Goal: Obtain resource: Obtain resource

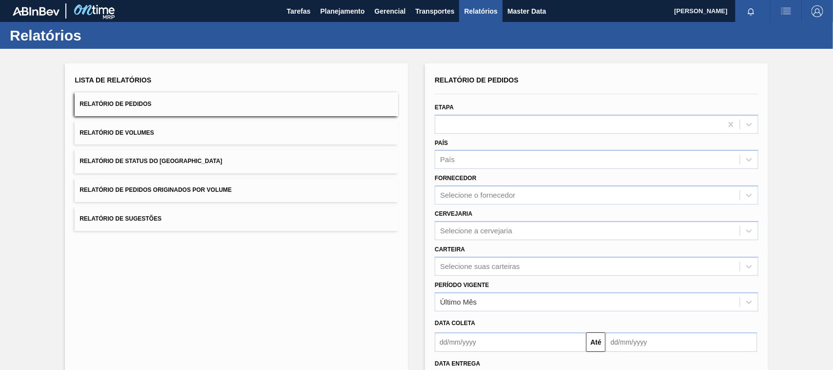
click at [208, 198] on button "Relatório de Pedidos Originados por Volume" at bounding box center [236, 190] width 323 height 24
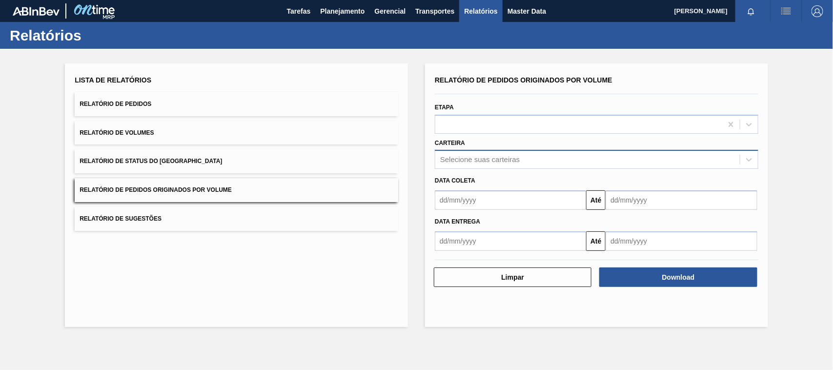
click at [479, 160] on div "Selecione suas carteiras" at bounding box center [480, 160] width 80 height 8
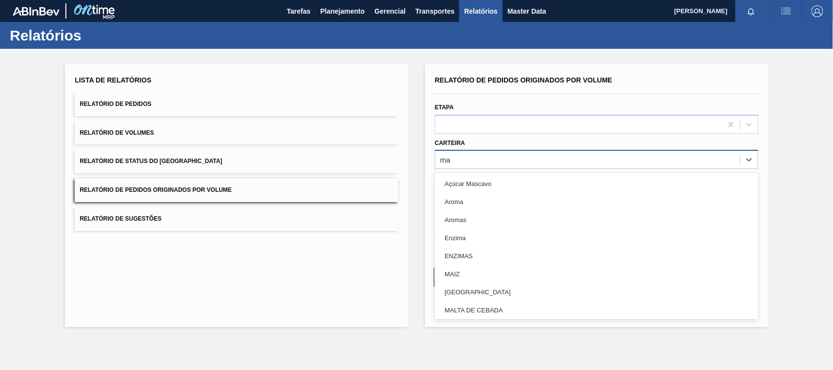
type input "mal"
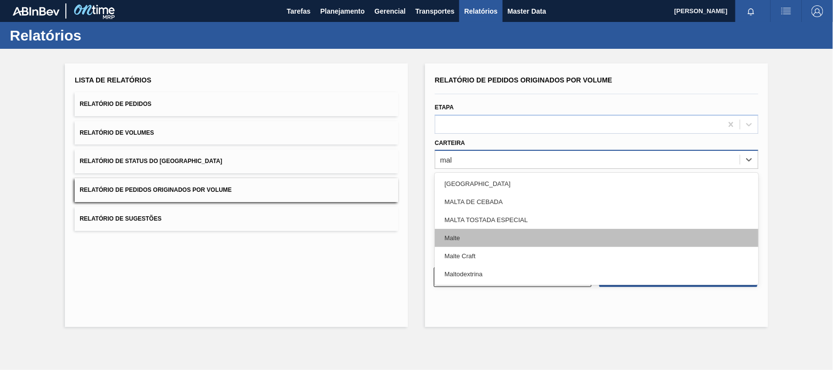
click at [458, 240] on div "Malte" at bounding box center [596, 238] width 323 height 18
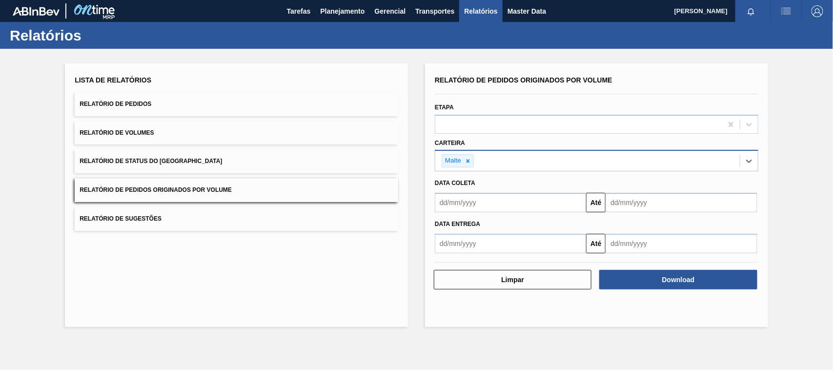
click at [469, 205] on input "text" at bounding box center [510, 203] width 151 height 20
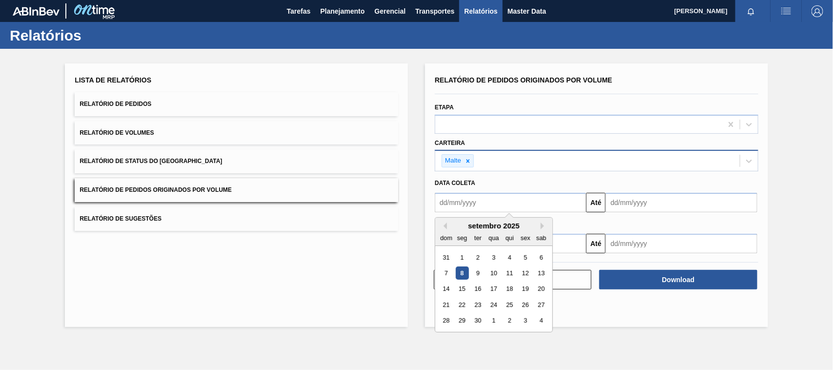
type input "01/01/2025"
click at [497, 259] on div "1" at bounding box center [493, 257] width 13 height 13
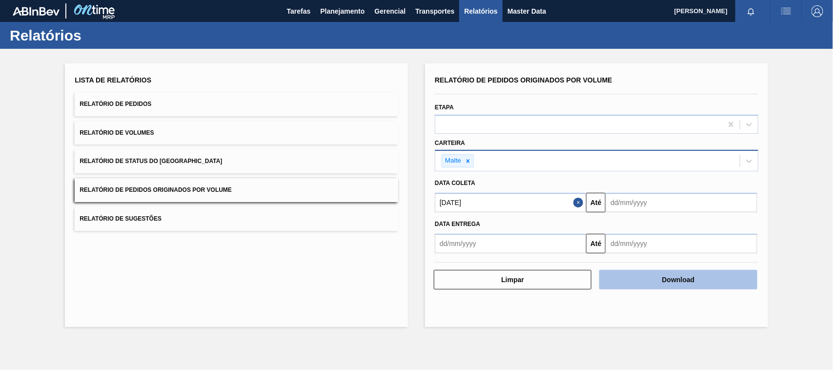
click at [700, 285] on button "Download" at bounding box center [678, 280] width 158 height 20
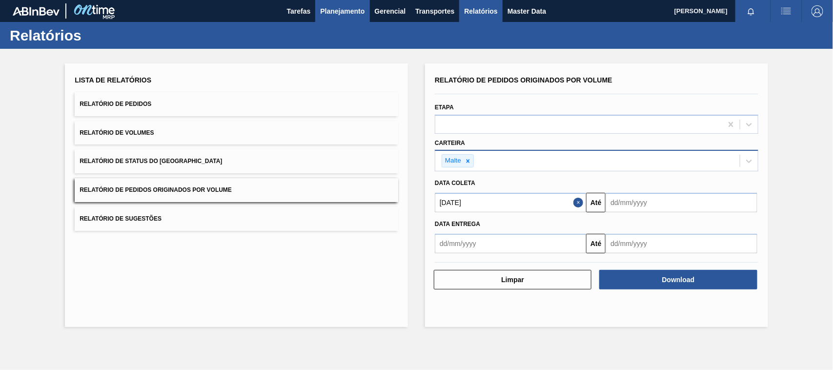
click at [349, 6] on span "Planejamento" at bounding box center [342, 11] width 44 height 12
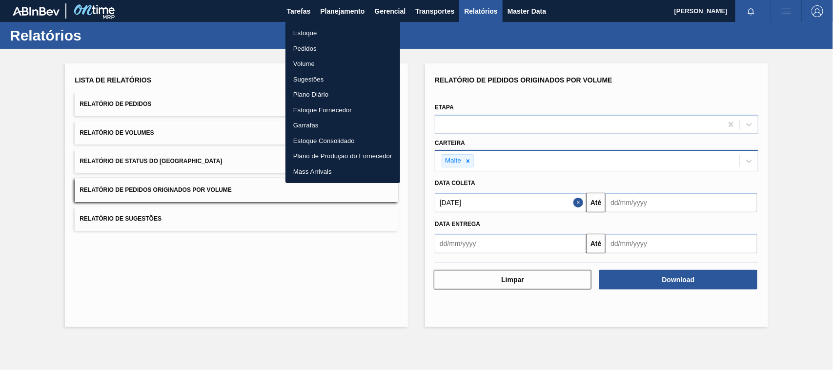
click at [304, 30] on li "Estoque" at bounding box center [342, 33] width 115 height 16
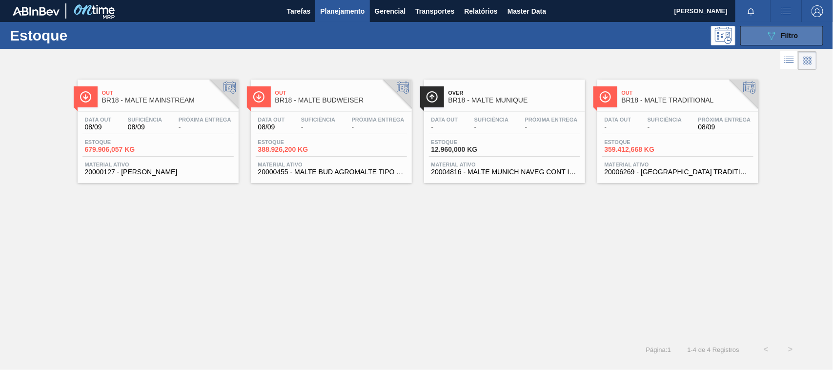
click at [767, 36] on icon "089F7B8B-B2A5-4AFE-B5C0-19BA573D28AC" at bounding box center [771, 36] width 12 height 12
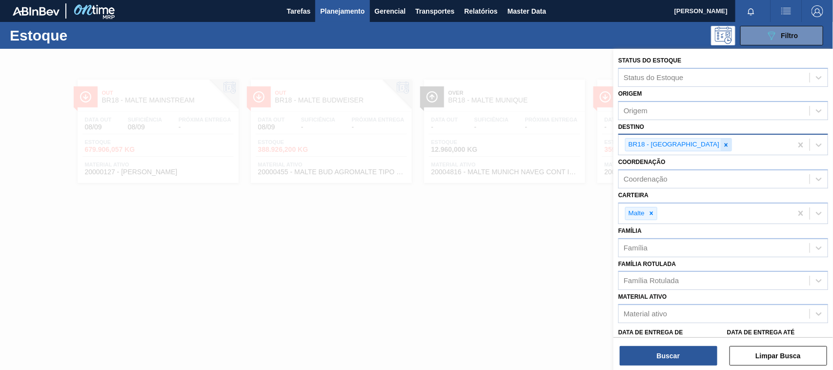
click at [723, 143] on icon at bounding box center [726, 144] width 7 height 7
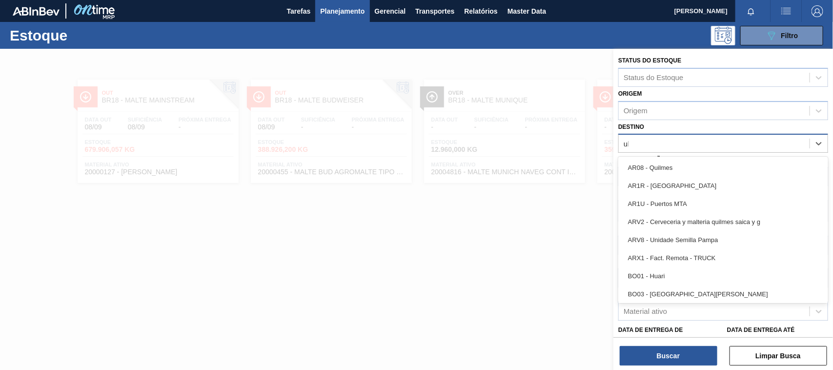
type input "ube"
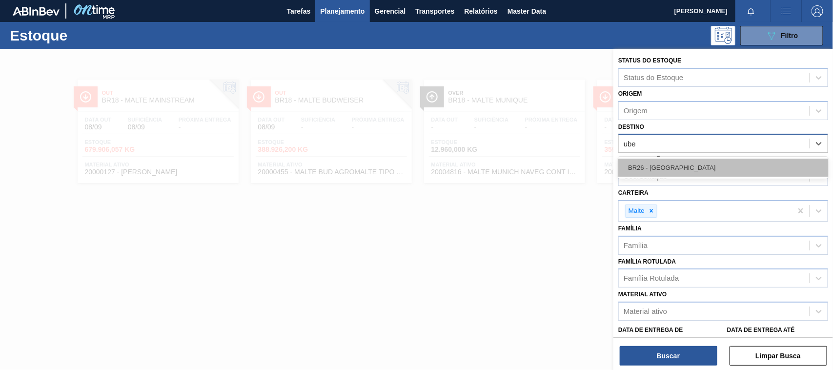
click at [684, 171] on div "BR26 - Uberlândia" at bounding box center [723, 168] width 210 height 18
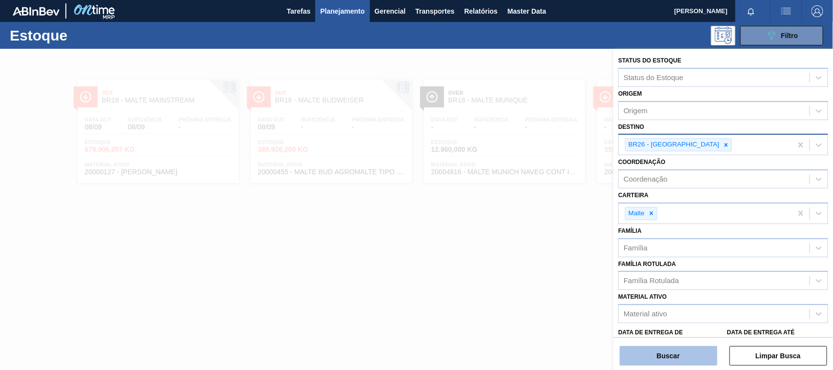
click at [677, 354] on button "Buscar" at bounding box center [669, 356] width 98 height 20
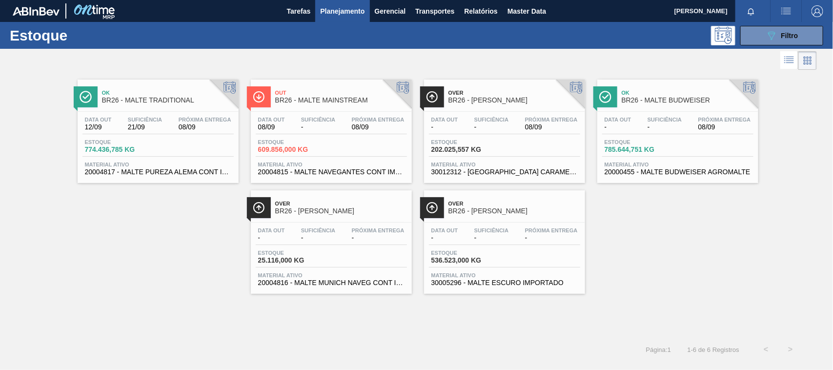
click at [179, 98] on span "BR26 - MALTE TRADITIONAL" at bounding box center [168, 100] width 132 height 7
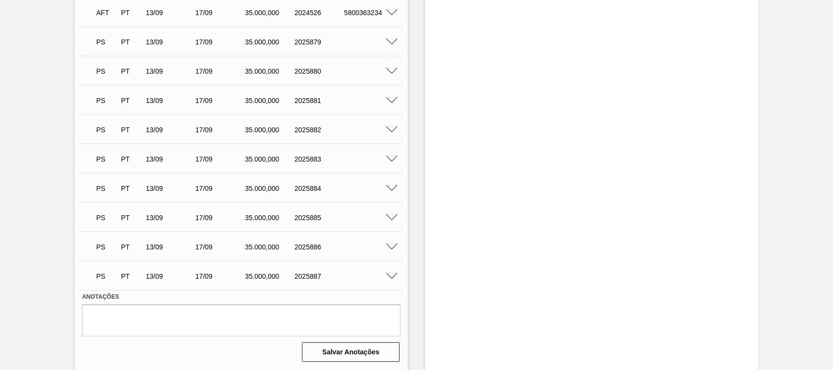
scroll to position [1025, 0]
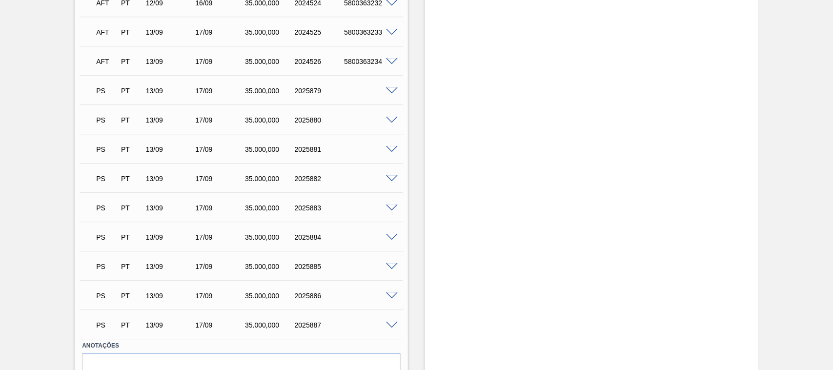
click at [390, 90] on span at bounding box center [392, 90] width 12 height 7
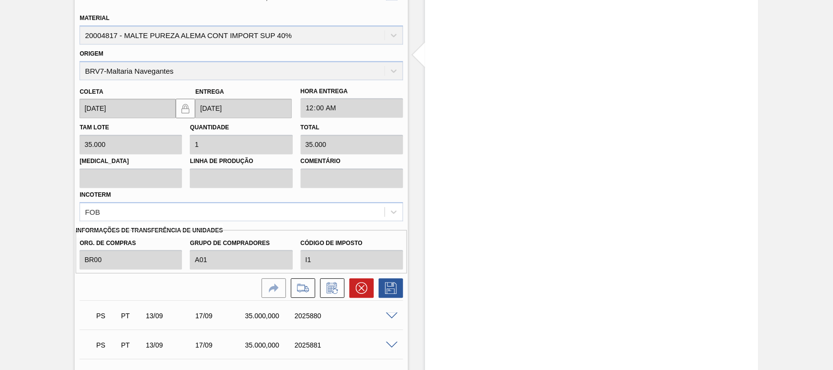
scroll to position [1016, 0]
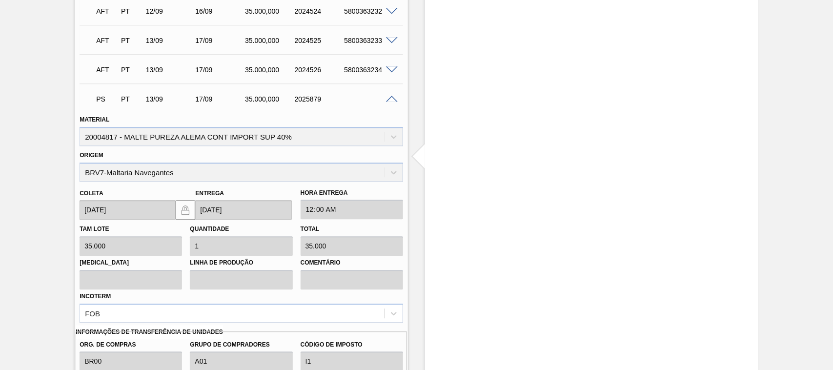
click at [392, 101] on span at bounding box center [392, 99] width 12 height 7
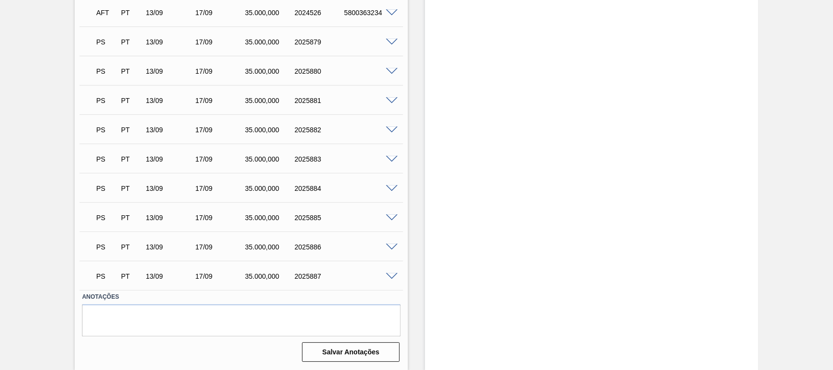
scroll to position [1025, 0]
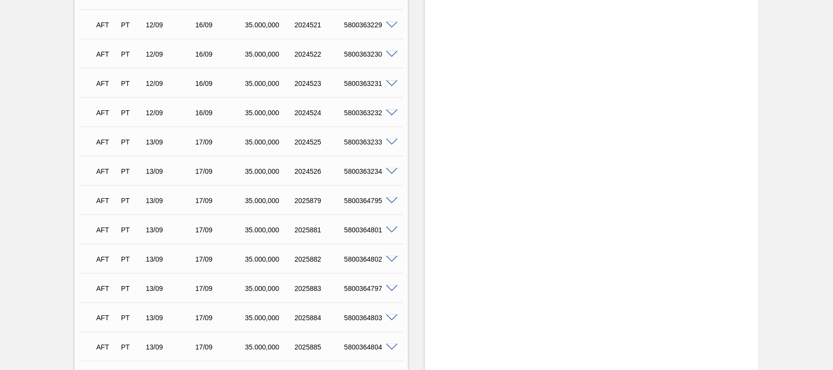
scroll to position [1075, 0]
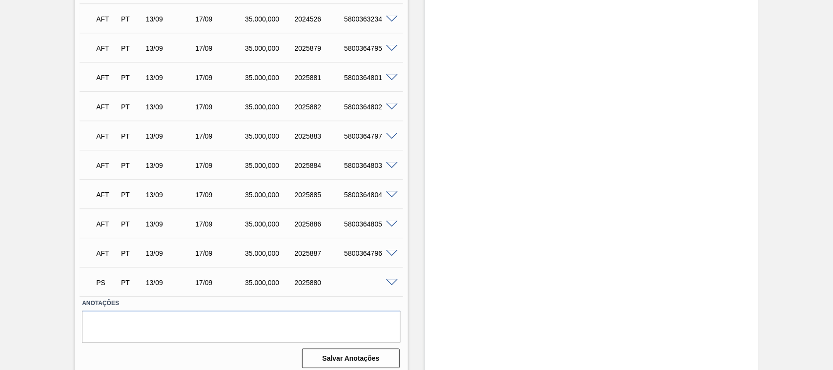
scroll to position [1075, 0]
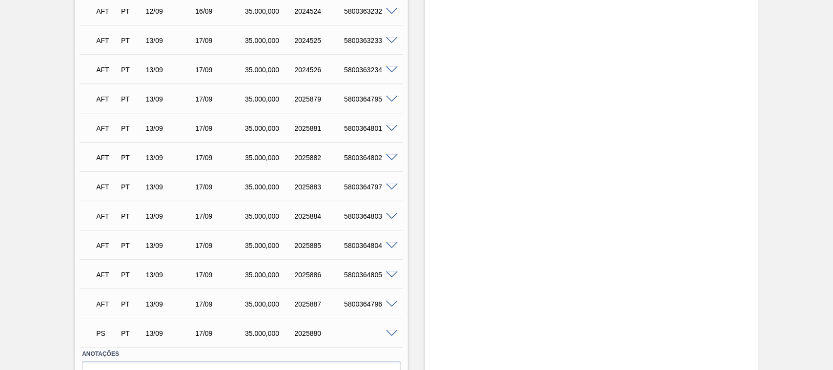
scroll to position [1075, 0]
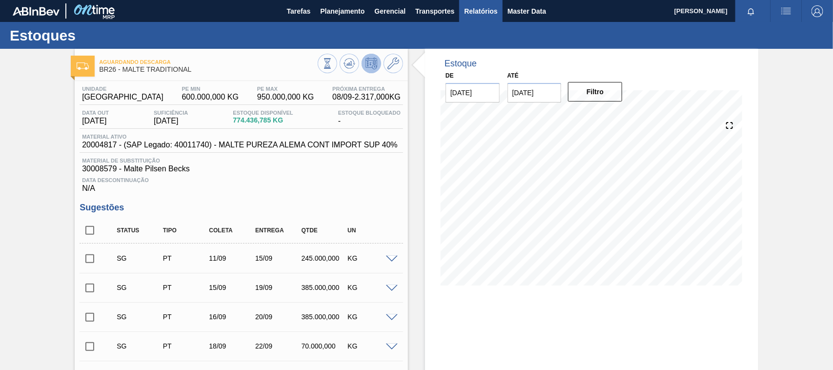
click at [490, 3] on button "Relatórios" at bounding box center [480, 11] width 43 height 22
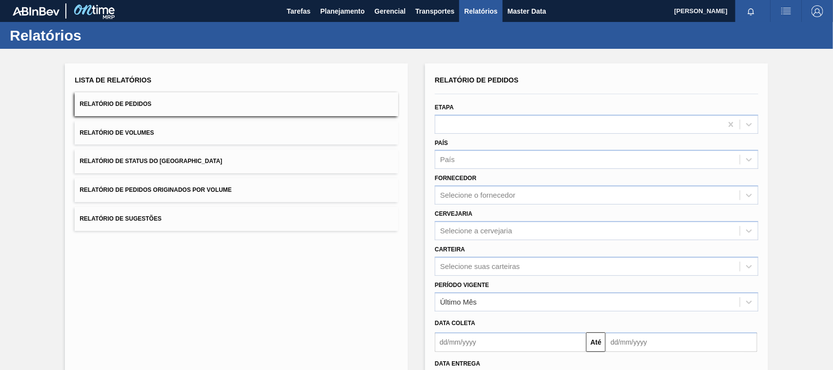
click at [186, 194] on button "Relatório de Pedidos Originados por Volume" at bounding box center [236, 190] width 323 height 24
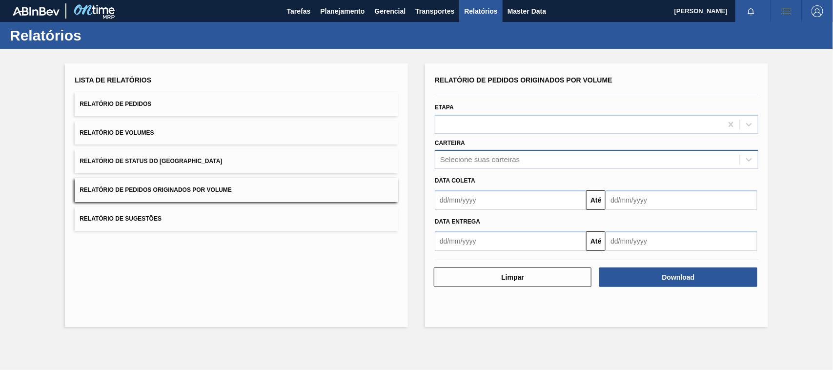
click at [466, 159] on div "Selecione suas carteiras" at bounding box center [480, 160] width 80 height 8
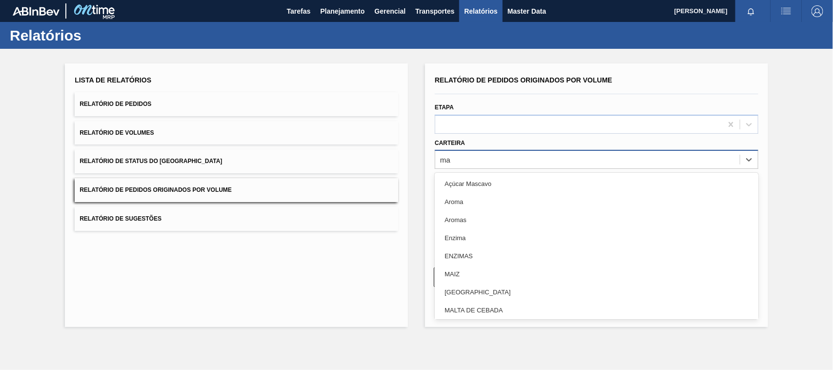
type input "mal"
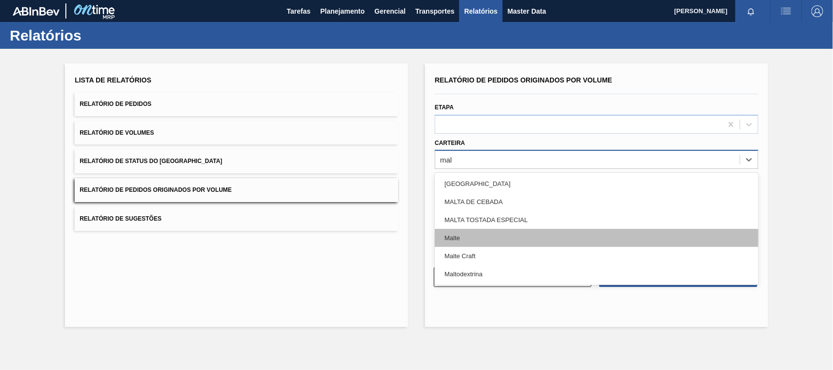
click at [469, 238] on div "Malte" at bounding box center [596, 238] width 323 height 18
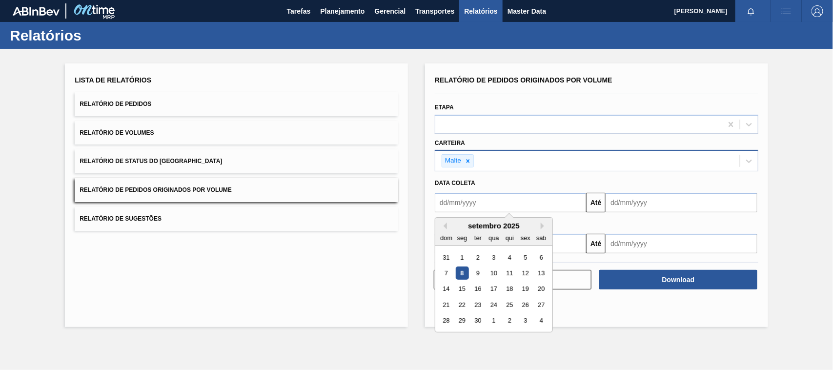
drag, startPoint x: 484, startPoint y: 207, endPoint x: 488, endPoint y: 213, distance: 6.4
click at [484, 207] on input "text" at bounding box center [510, 203] width 151 height 20
type input "[DATE]"
click at [498, 257] on div "1" at bounding box center [493, 257] width 13 height 13
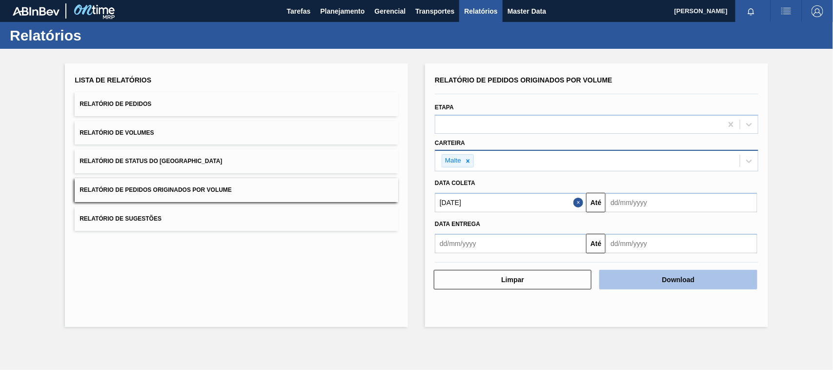
click at [663, 282] on button "Download" at bounding box center [678, 280] width 158 height 20
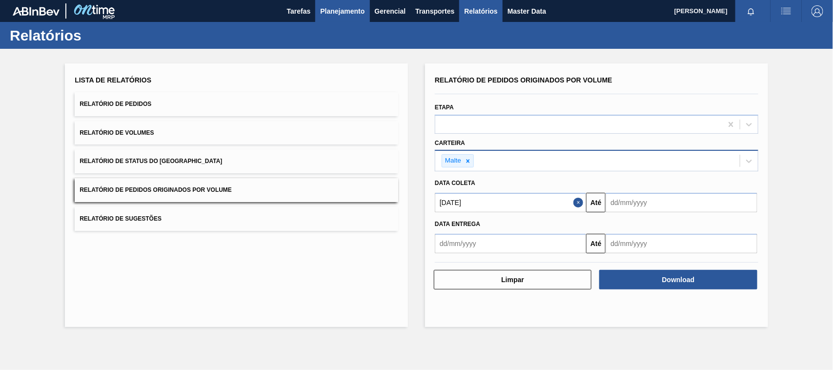
click at [341, 13] on span "Planejamento" at bounding box center [342, 11] width 44 height 12
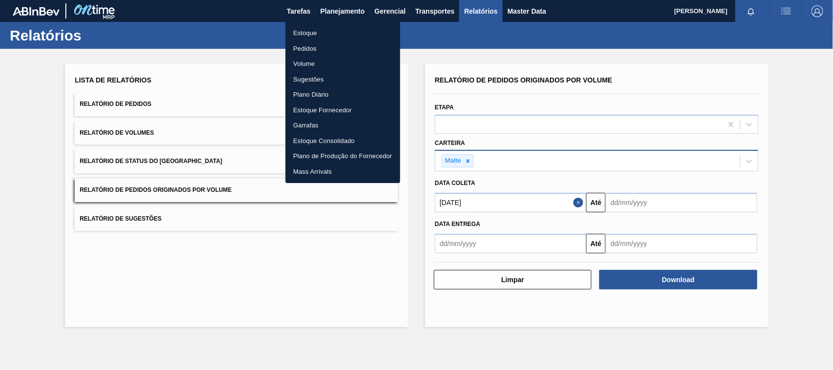
click at [313, 33] on li "Estoque" at bounding box center [342, 33] width 115 height 16
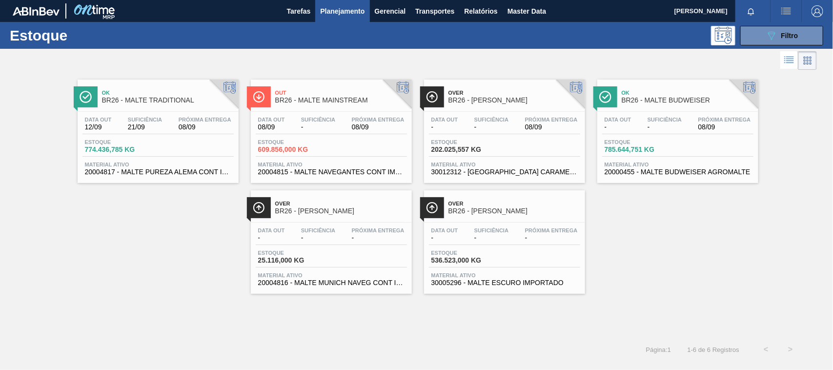
click at [142, 101] on span "BR26 - MALTE TRADITIONAL" at bounding box center [168, 100] width 132 height 7
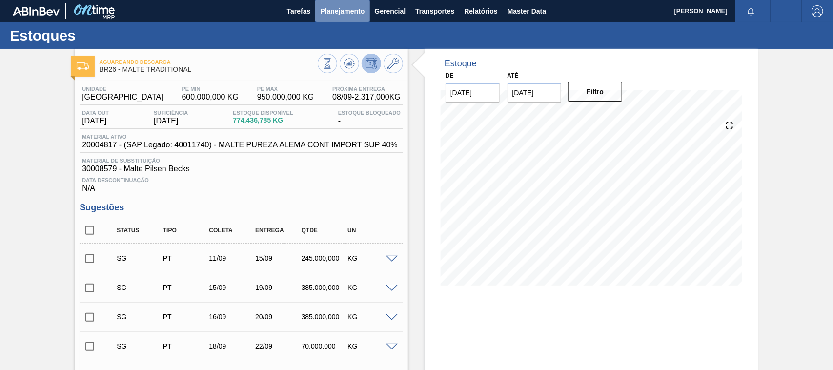
click at [351, 8] on span "Planejamento" at bounding box center [342, 11] width 44 height 12
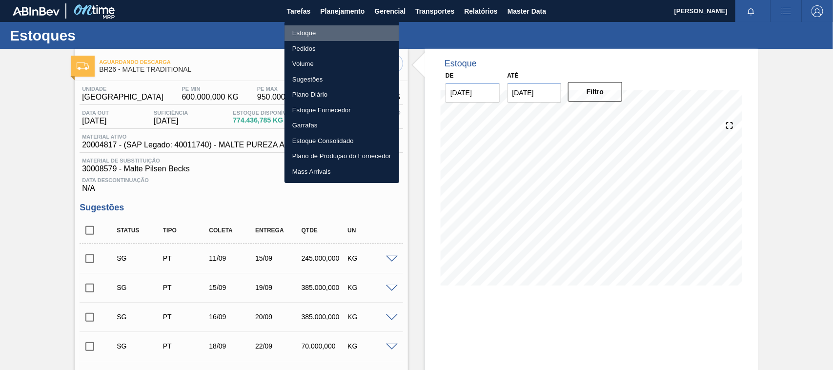
click at [313, 32] on li "Estoque" at bounding box center [341, 33] width 115 height 16
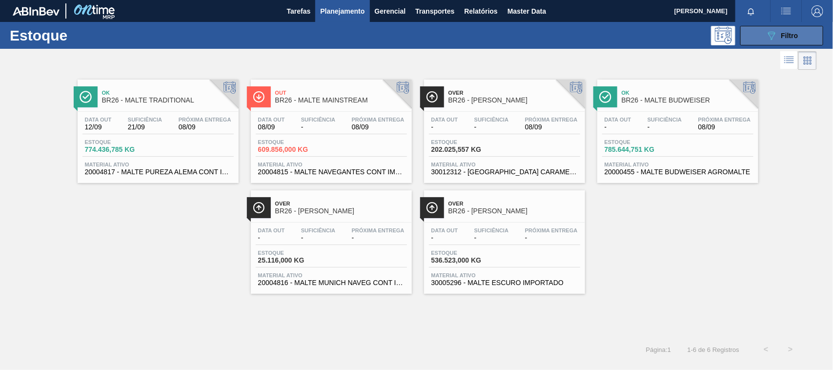
click at [779, 34] on div "089F7B8B-B2A5-4AFE-B5C0-19BA573D28AC Filtro" at bounding box center [781, 36] width 33 height 12
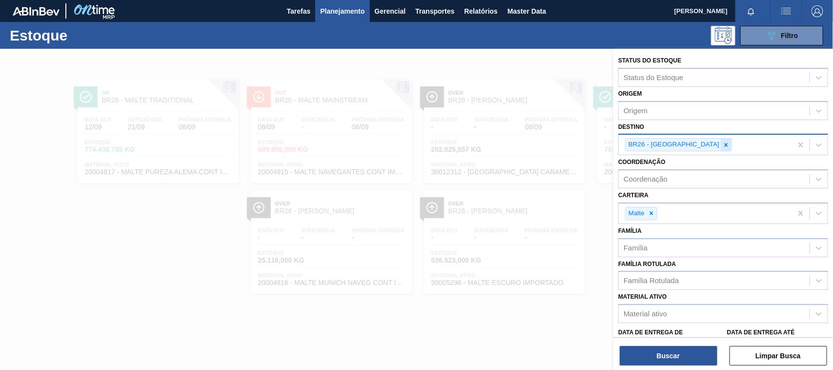
click at [725, 144] on icon at bounding box center [726, 144] width 3 height 3
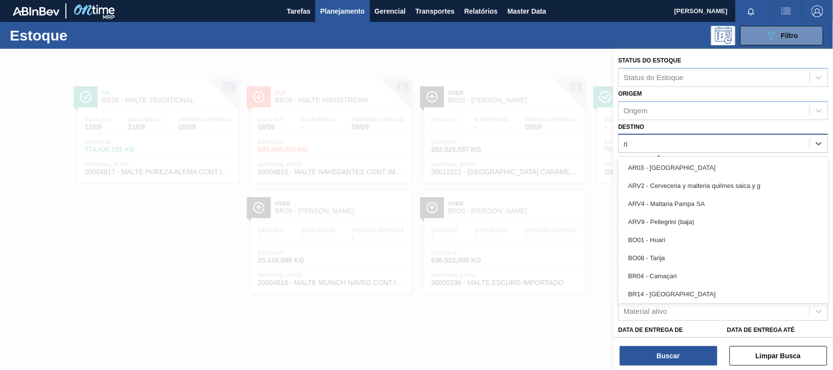
type input "rio"
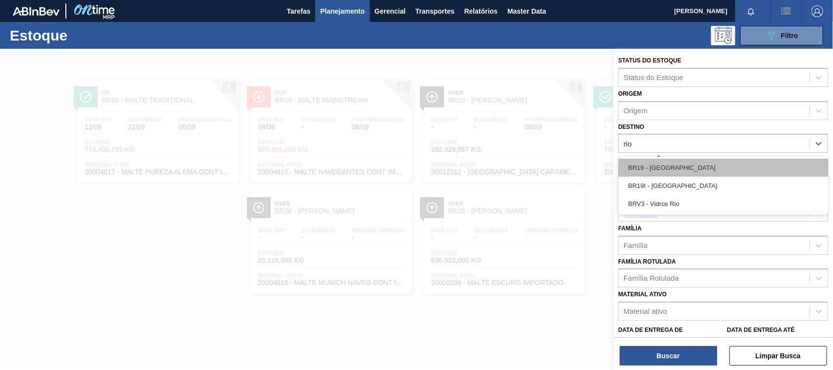
click at [674, 165] on div "BR19 - Nova Rio" at bounding box center [723, 168] width 210 height 18
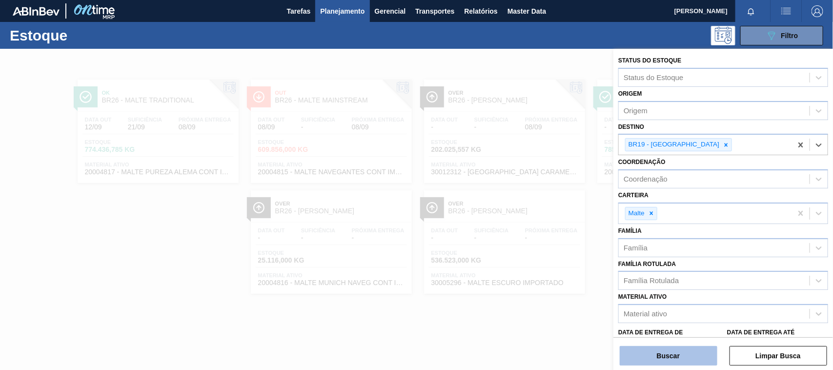
click at [681, 355] on button "Buscar" at bounding box center [669, 356] width 98 height 20
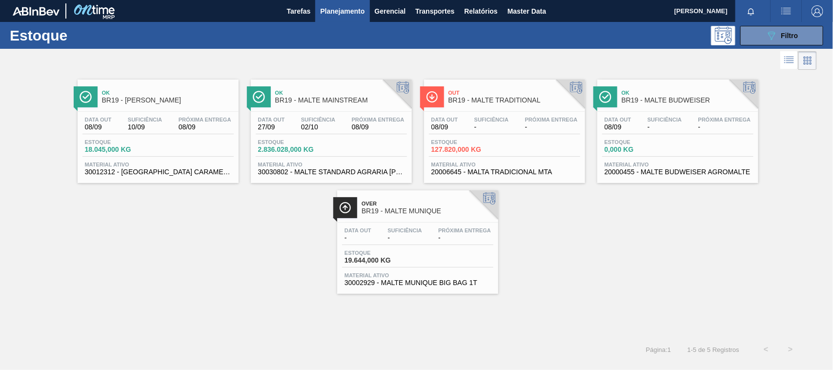
click at [311, 101] on span "BR19 - MALTE MAINSTREAM" at bounding box center [341, 100] width 132 height 7
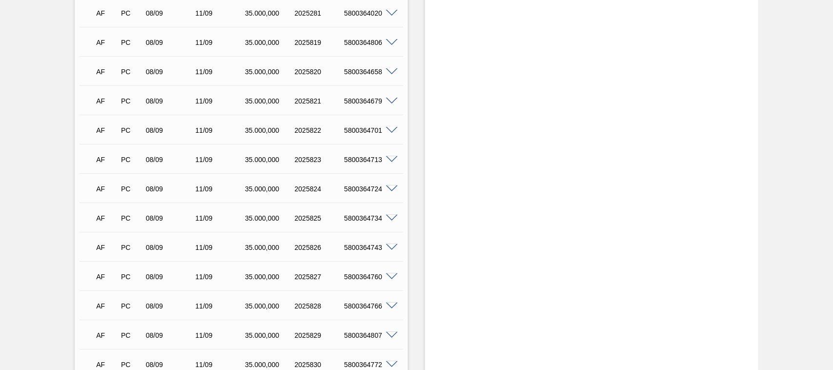
scroll to position [6536, 0]
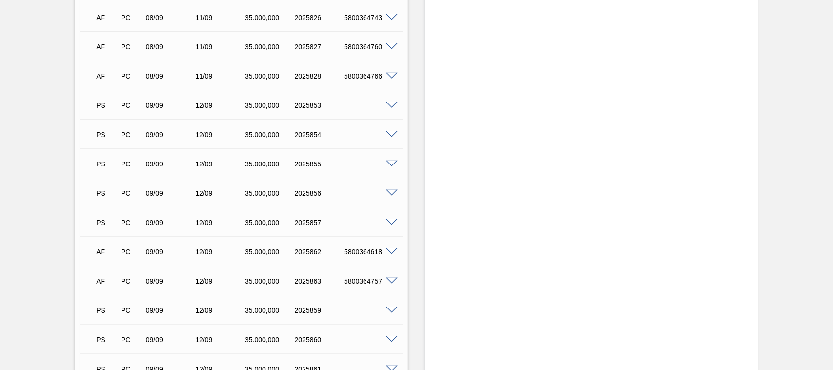
scroll to position [7166, 0]
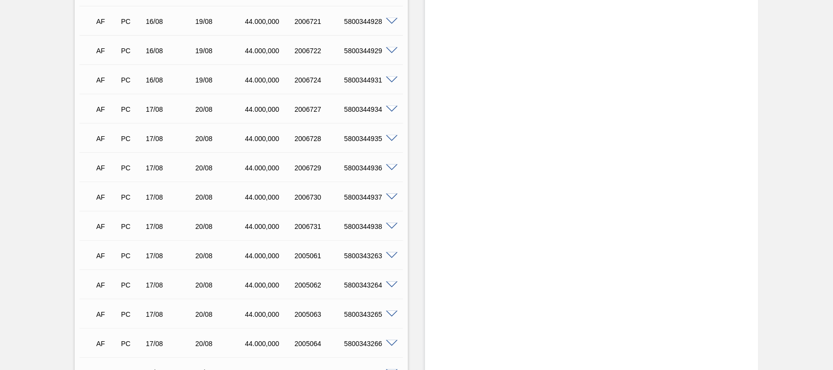
scroll to position [2490, 0]
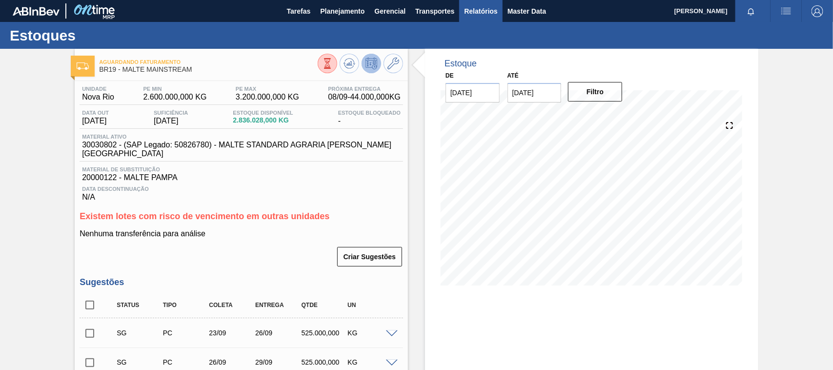
click at [482, 11] on span "Relatórios" at bounding box center [480, 11] width 33 height 12
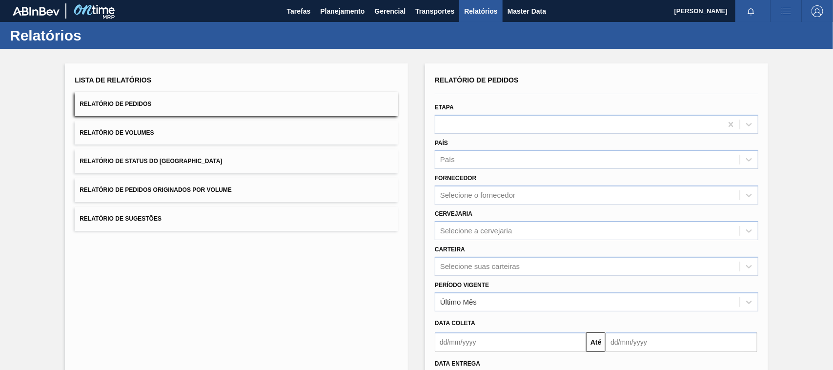
click at [193, 189] on span "Relatório de Pedidos Originados por Volume" at bounding box center [156, 189] width 152 height 7
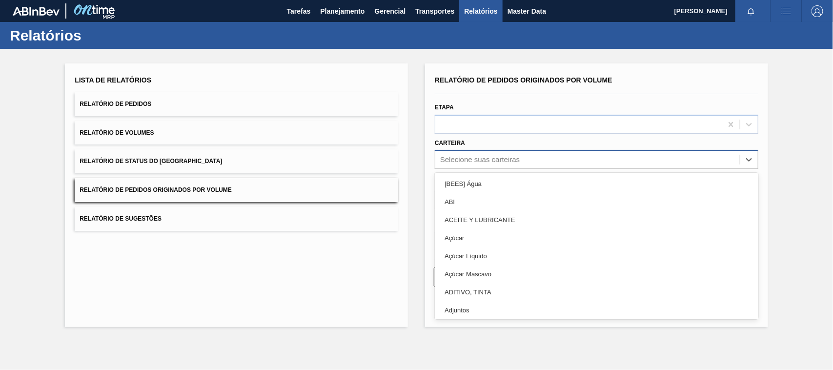
click at [477, 159] on div "Selecione suas carteiras" at bounding box center [480, 160] width 80 height 8
type input "mal"
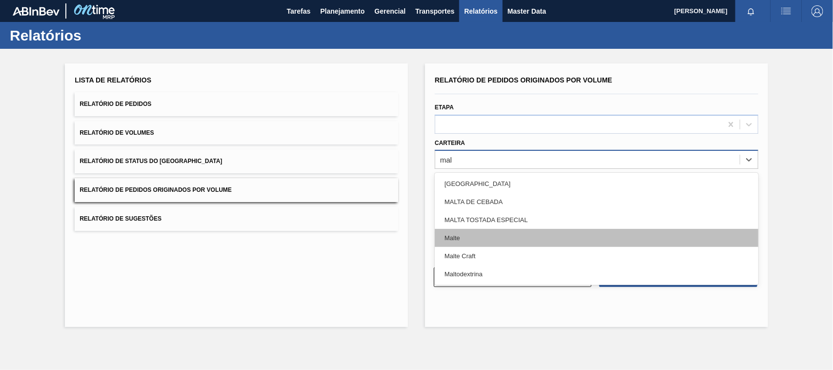
click at [464, 231] on div "Malte" at bounding box center [596, 238] width 323 height 18
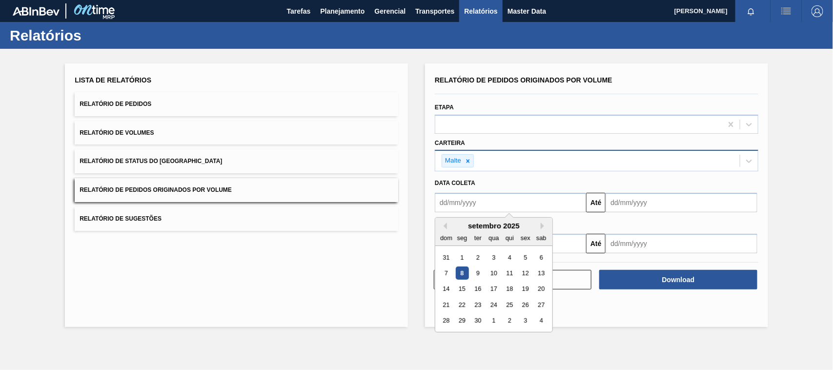
click at [481, 196] on input "text" at bounding box center [510, 203] width 151 height 20
type input "[DATE]"
click at [496, 255] on div "1" at bounding box center [493, 257] width 13 height 13
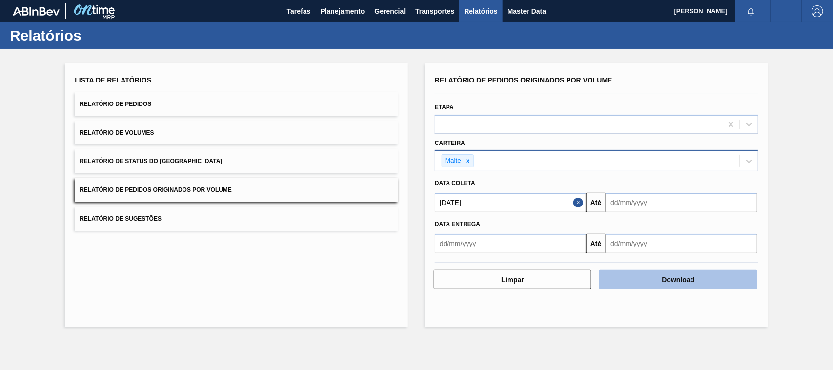
click at [652, 274] on button "Download" at bounding box center [678, 280] width 158 height 20
